Goal: Information Seeking & Learning: Learn about a topic

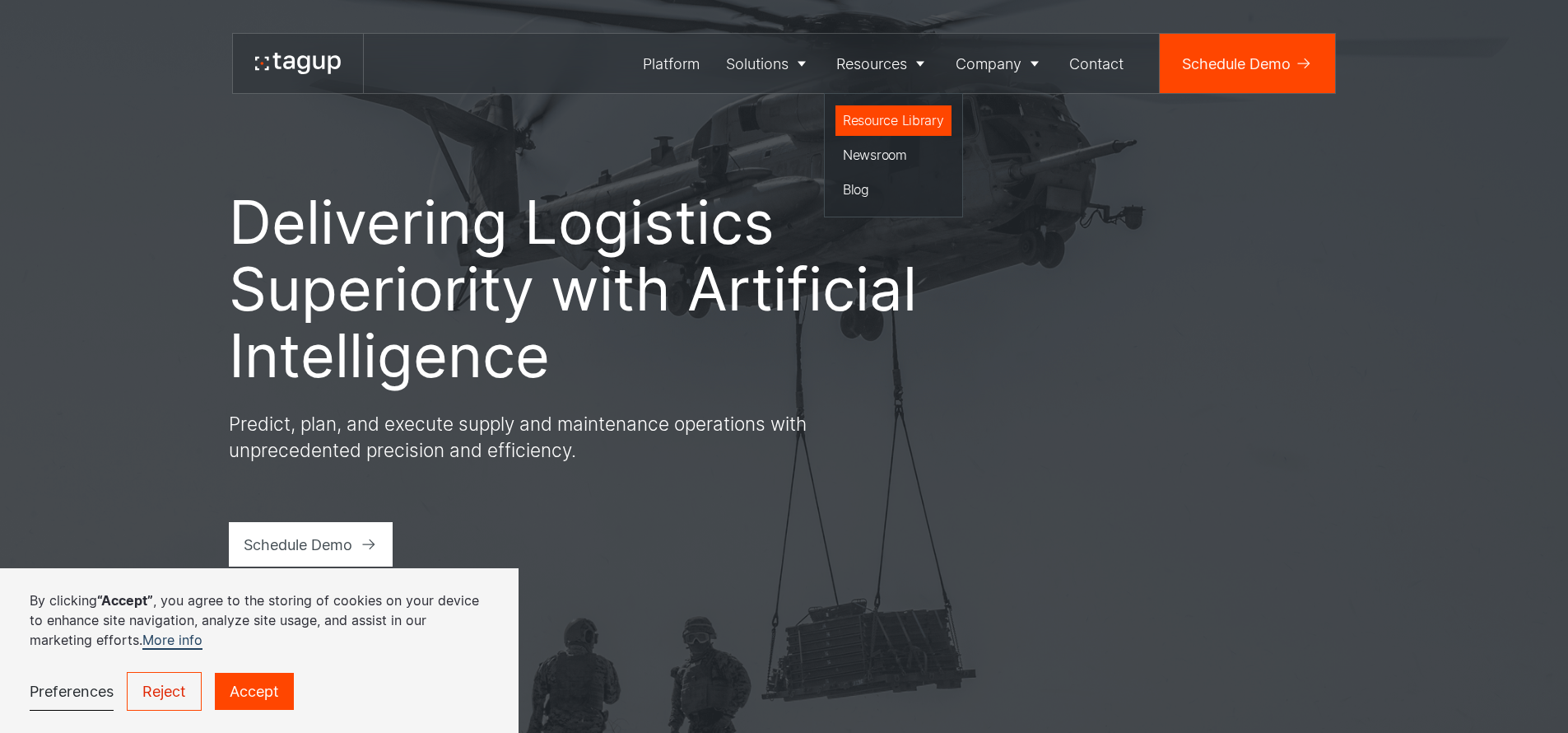
click at [889, 117] on div "Resource Library" at bounding box center [893, 120] width 101 height 20
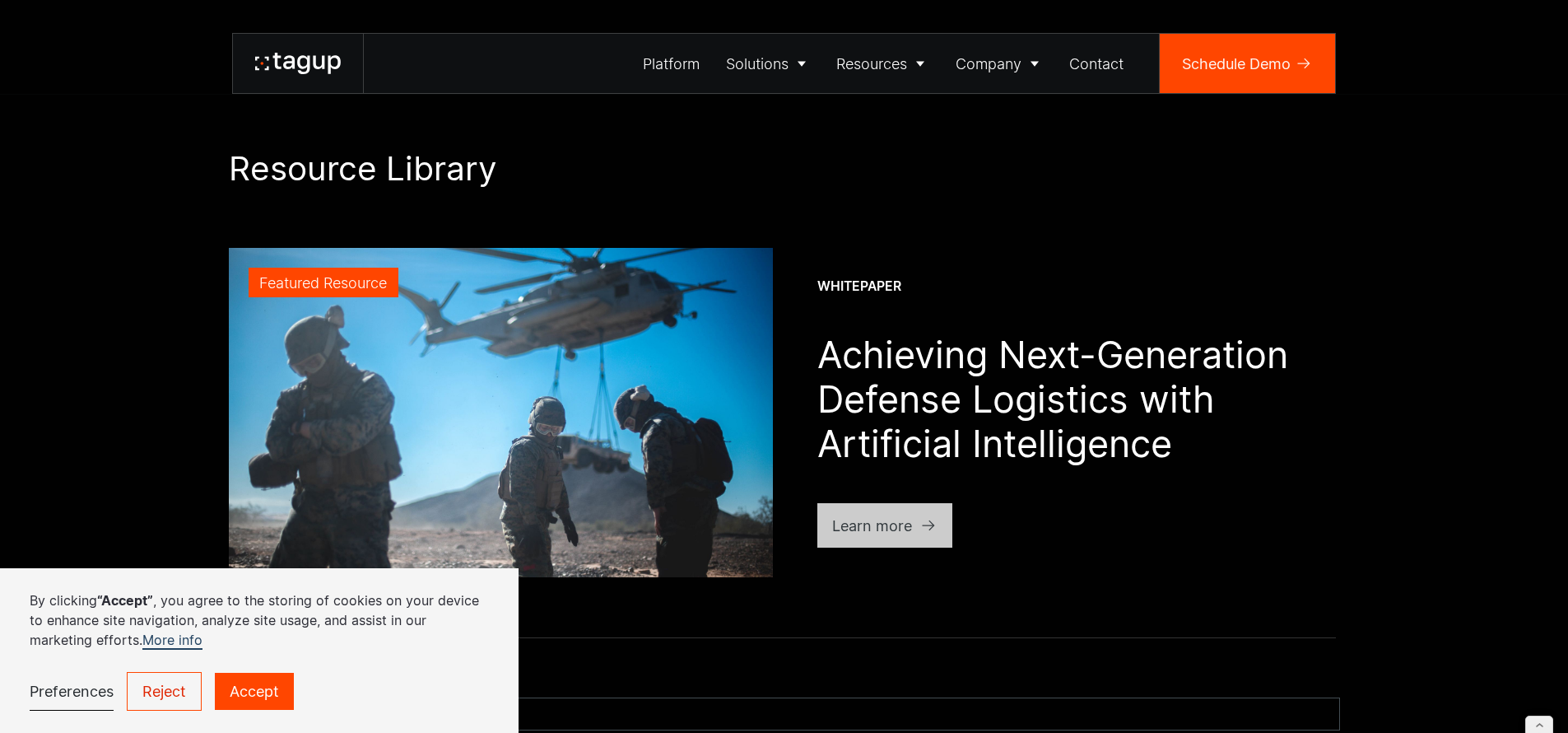
click at [895, 512] on link "Learn more" at bounding box center [884, 525] width 135 height 45
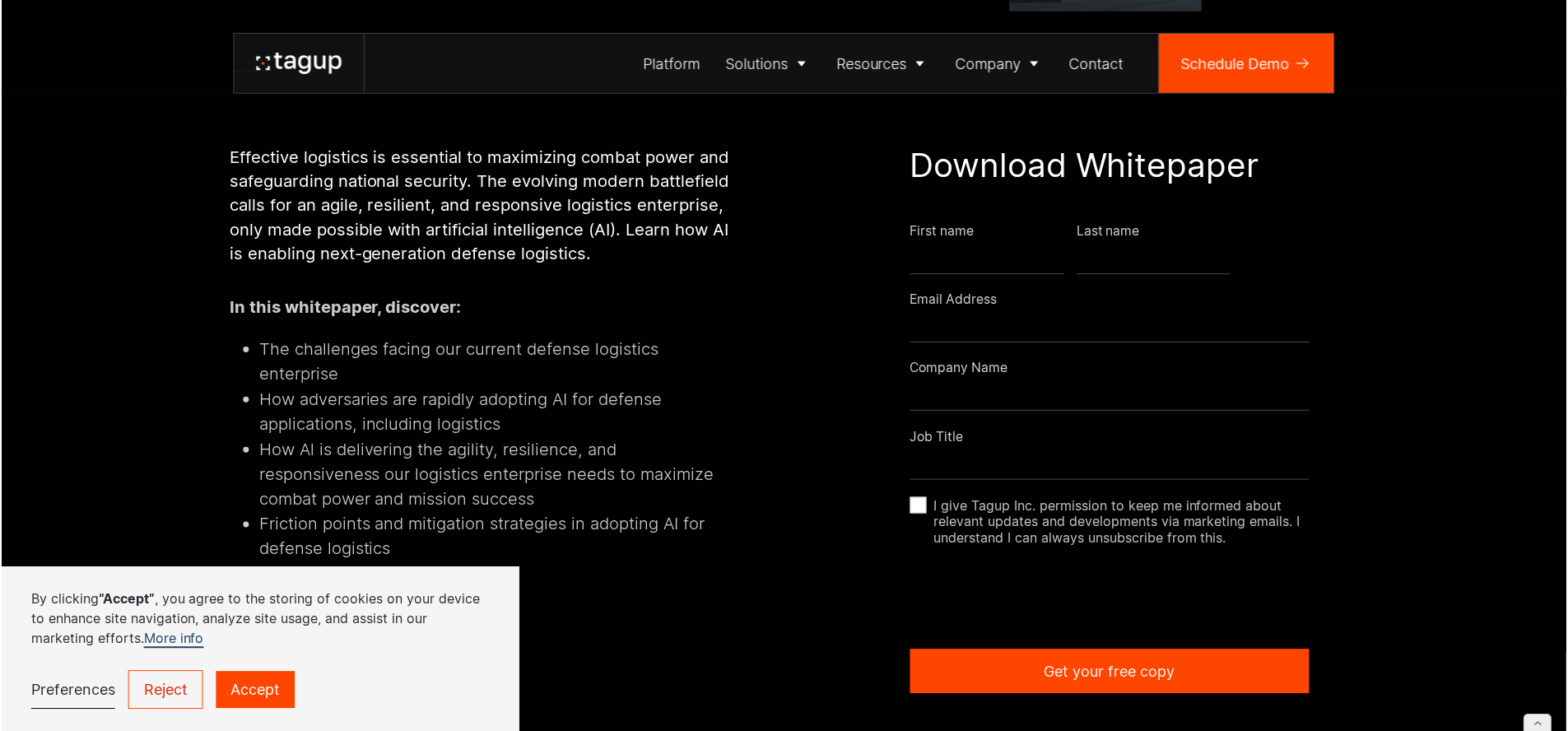
scroll to position [406, 0]
